Goal: Book appointment/travel/reservation

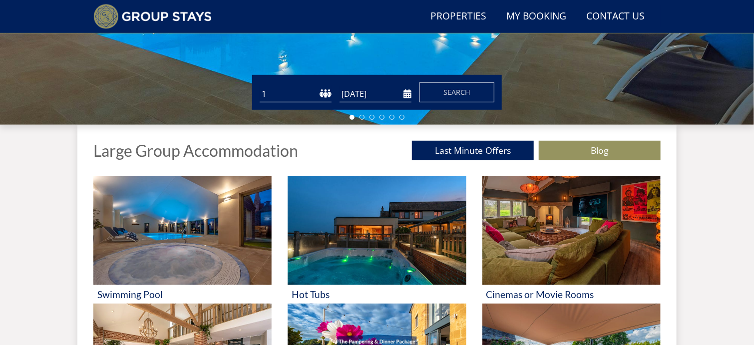
scroll to position [280, 0]
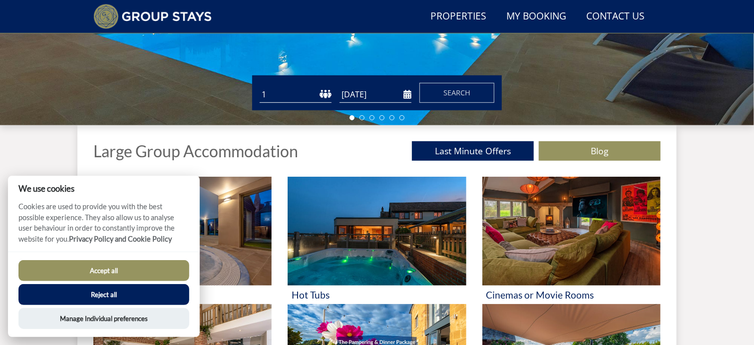
click at [301, 93] on select "1 2 3 4 5 6 7 8 9 10 11 12 13 14 15 16 17 18 19 20 21 22 23 24 25 26 27 28 29 3…" at bounding box center [296, 94] width 72 height 16
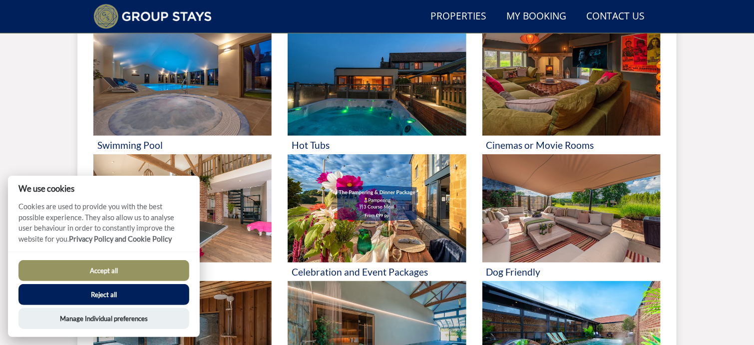
scroll to position [436, 0]
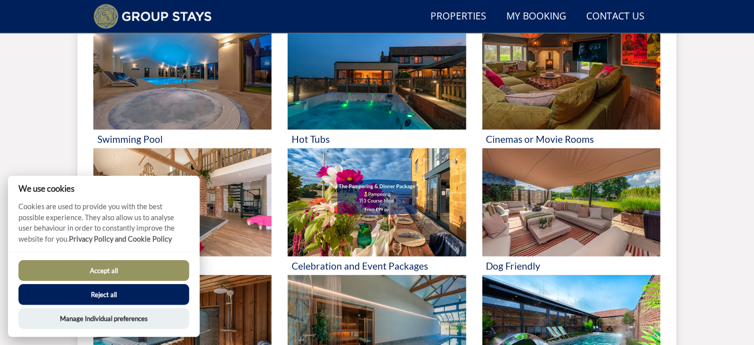
click at [126, 288] on button "Reject all" at bounding box center [103, 294] width 171 height 21
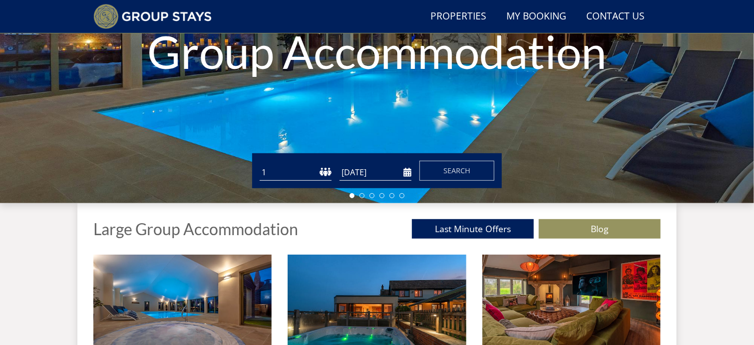
scroll to position [464, 0]
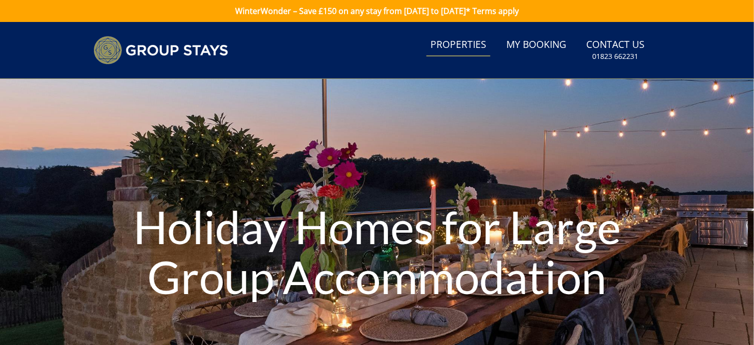
click at [475, 45] on link "Properties" at bounding box center [459, 45] width 64 height 22
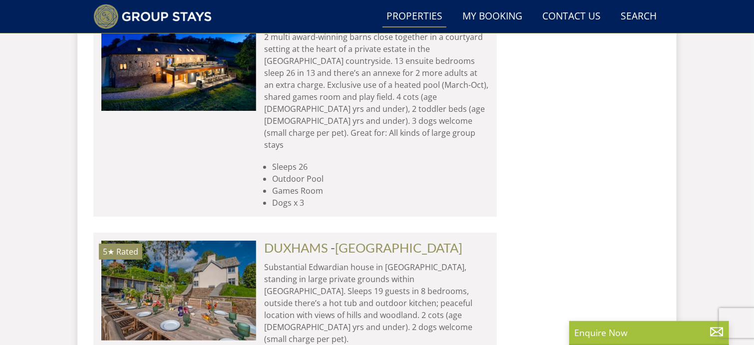
scroll to position [1861, 0]
